Goal: Transaction & Acquisition: Book appointment/travel/reservation

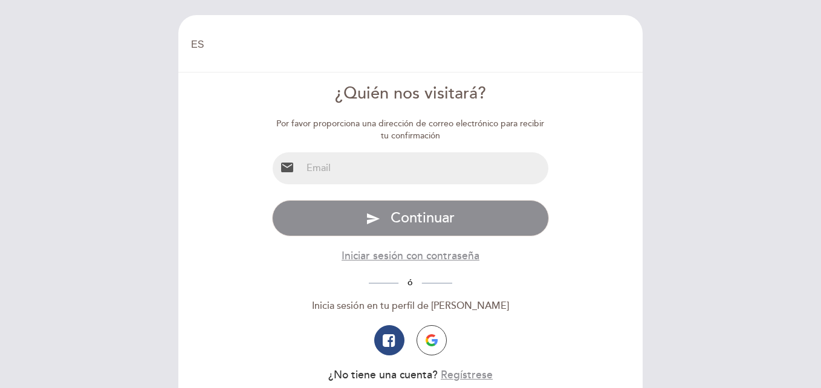
select select "es"
click at [432, 334] on img "button" at bounding box center [432, 340] width 12 height 12
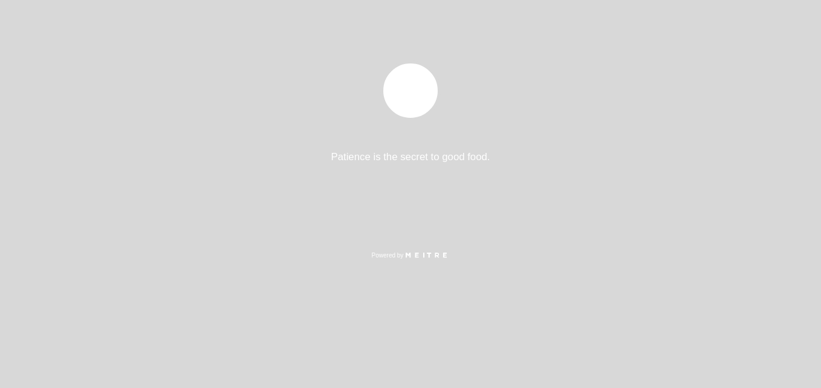
select select "es"
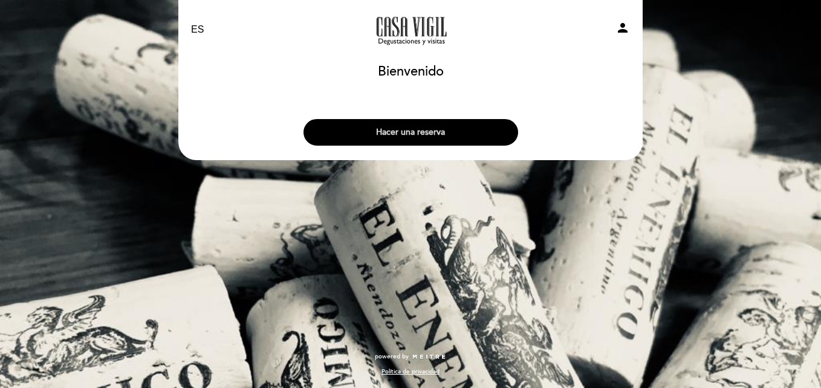
click at [377, 131] on button "Hacer una reserva" at bounding box center [410, 132] width 215 height 27
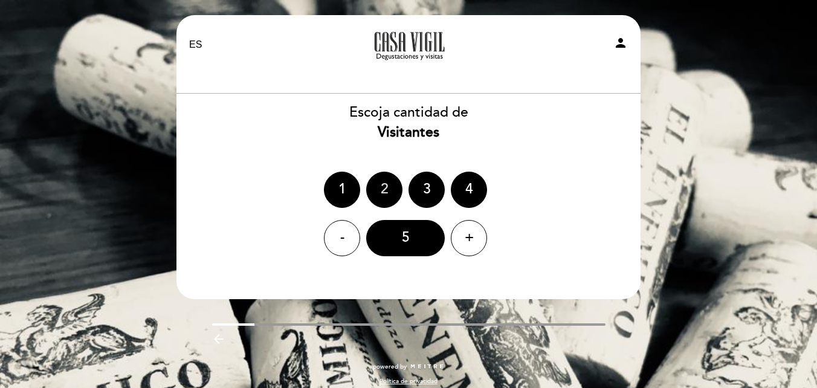
click at [382, 186] on div "2" at bounding box center [384, 190] width 36 height 36
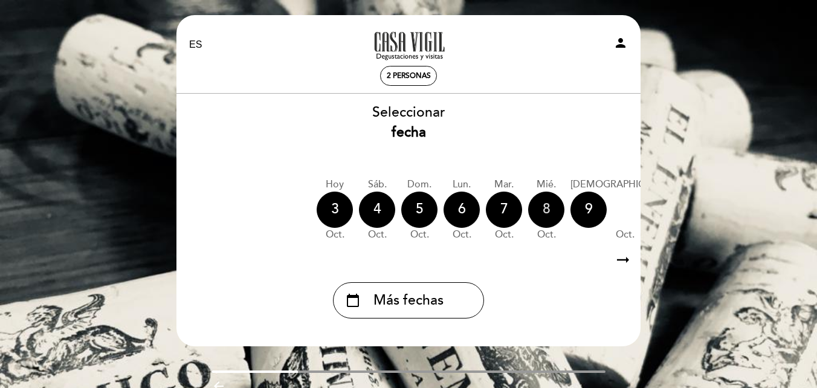
click at [550, 206] on div "8" at bounding box center [546, 210] width 36 height 36
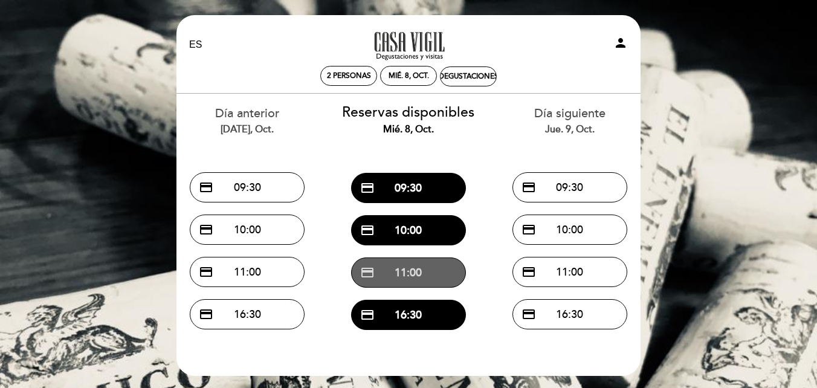
click at [406, 272] on button "credit_card 11:00" at bounding box center [408, 272] width 115 height 30
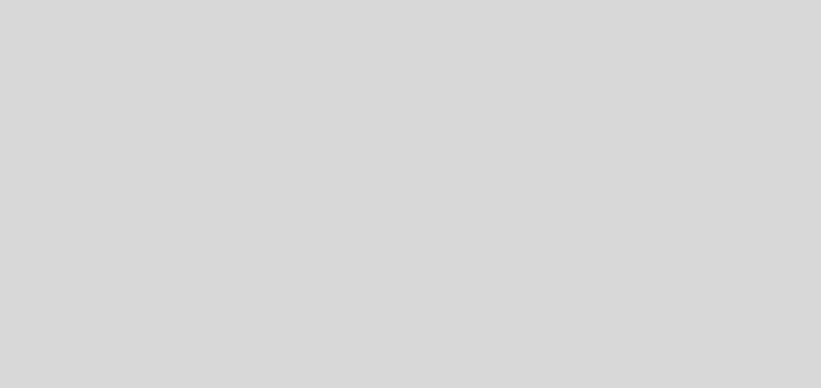
select select "es"
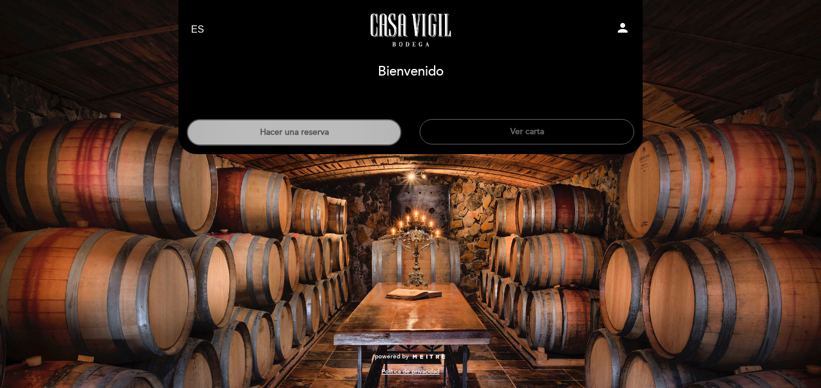
click at [337, 125] on button "Hacer una reserva" at bounding box center [294, 132] width 215 height 27
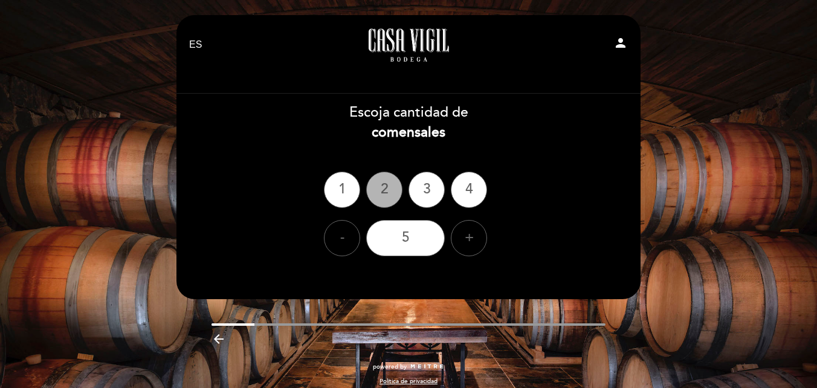
click at [386, 199] on div "2" at bounding box center [384, 190] width 36 height 36
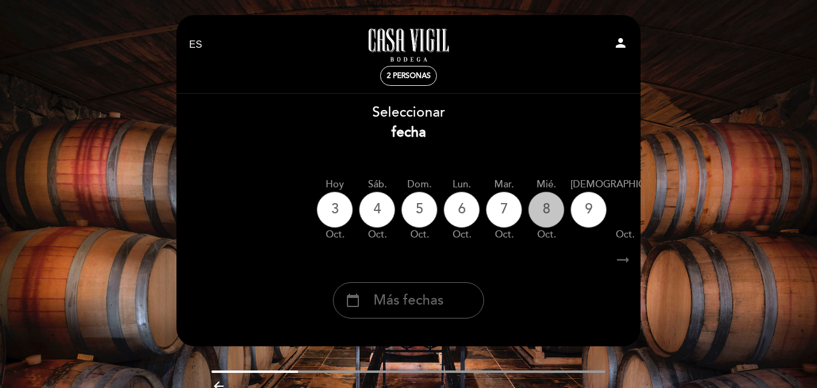
click at [547, 209] on div "8" at bounding box center [546, 210] width 36 height 36
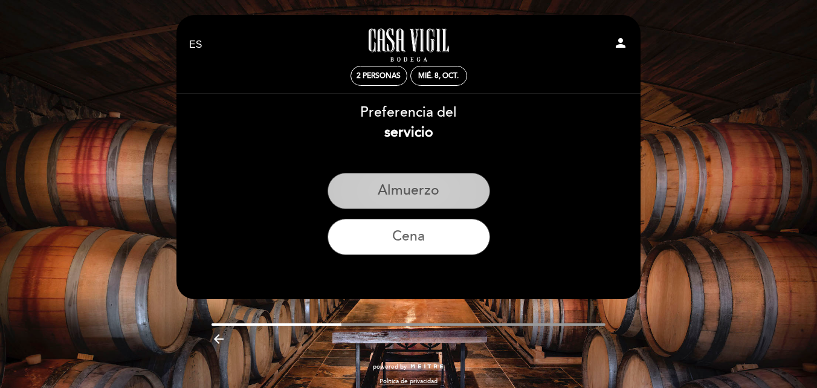
click at [440, 192] on button "Almuerzo" at bounding box center [409, 191] width 163 height 36
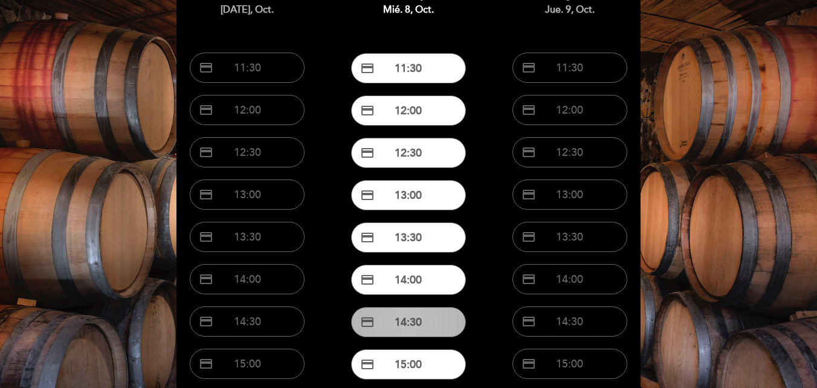
scroll to position [121, 0]
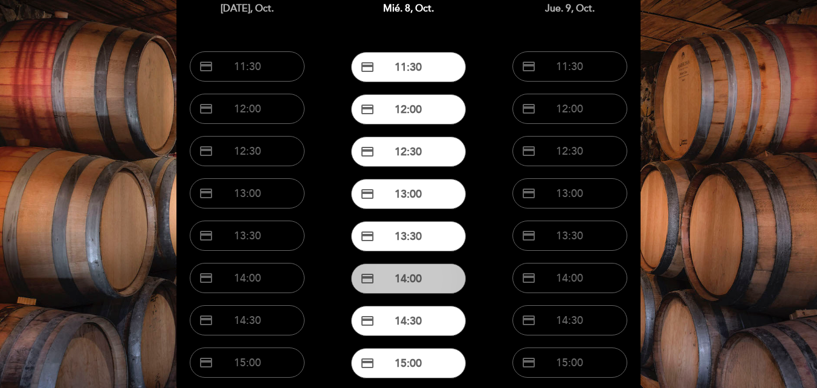
click at [438, 284] on button "credit_card 14:00" at bounding box center [408, 279] width 115 height 30
